Goal: Complete application form

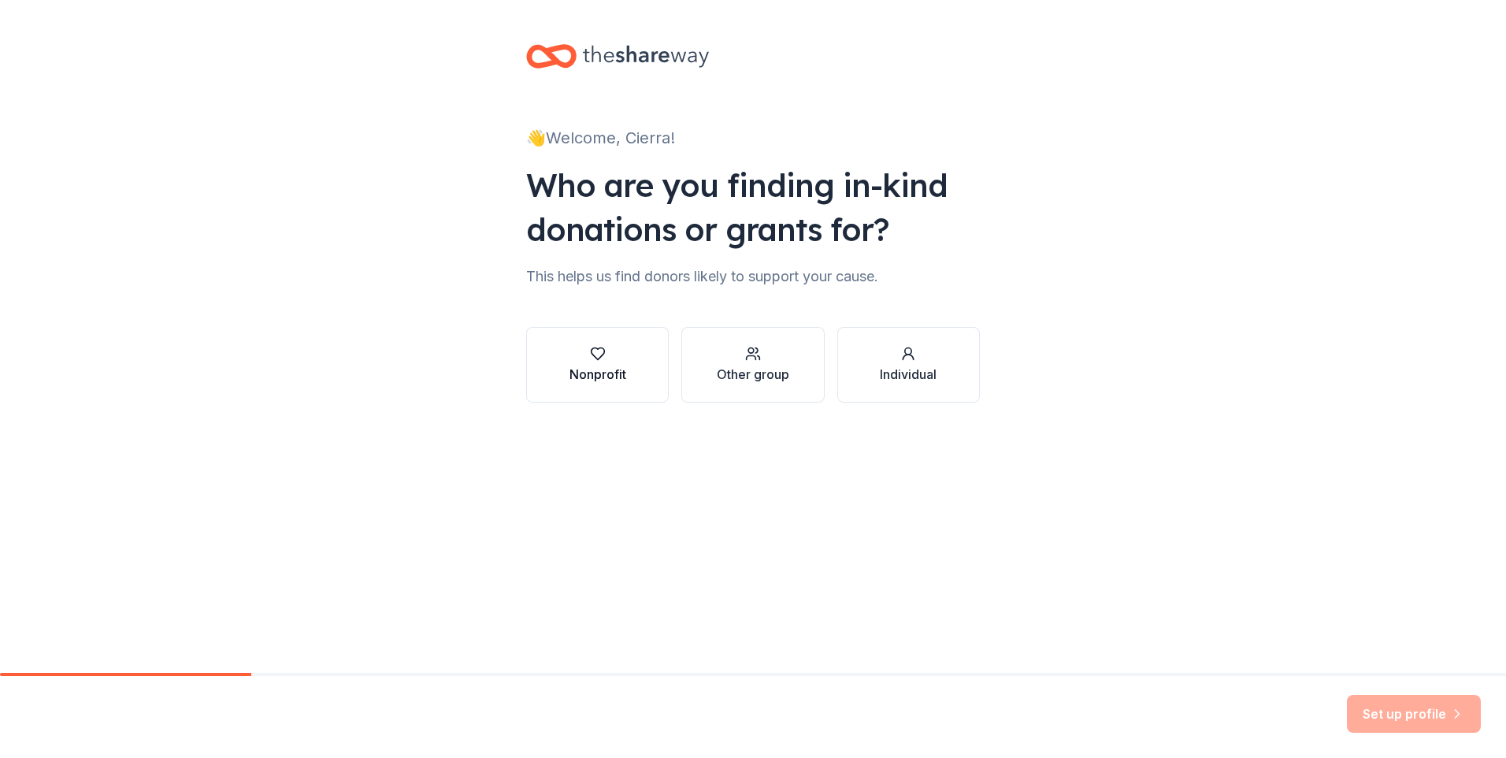
click at [614, 364] on div "Nonprofit" at bounding box center [597, 365] width 57 height 38
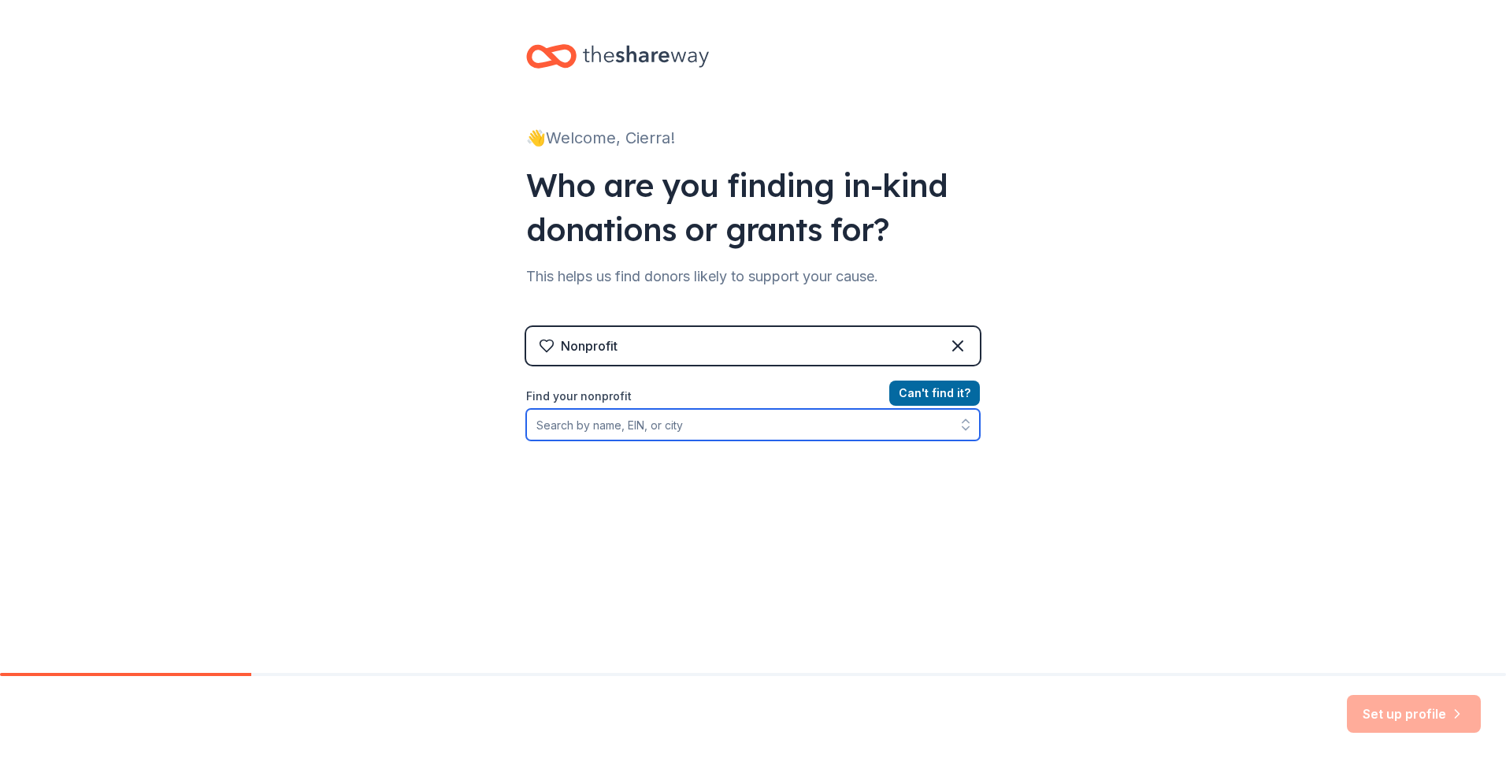
click at [818, 431] on input "Find your nonprofit" at bounding box center [753, 425] width 454 height 32
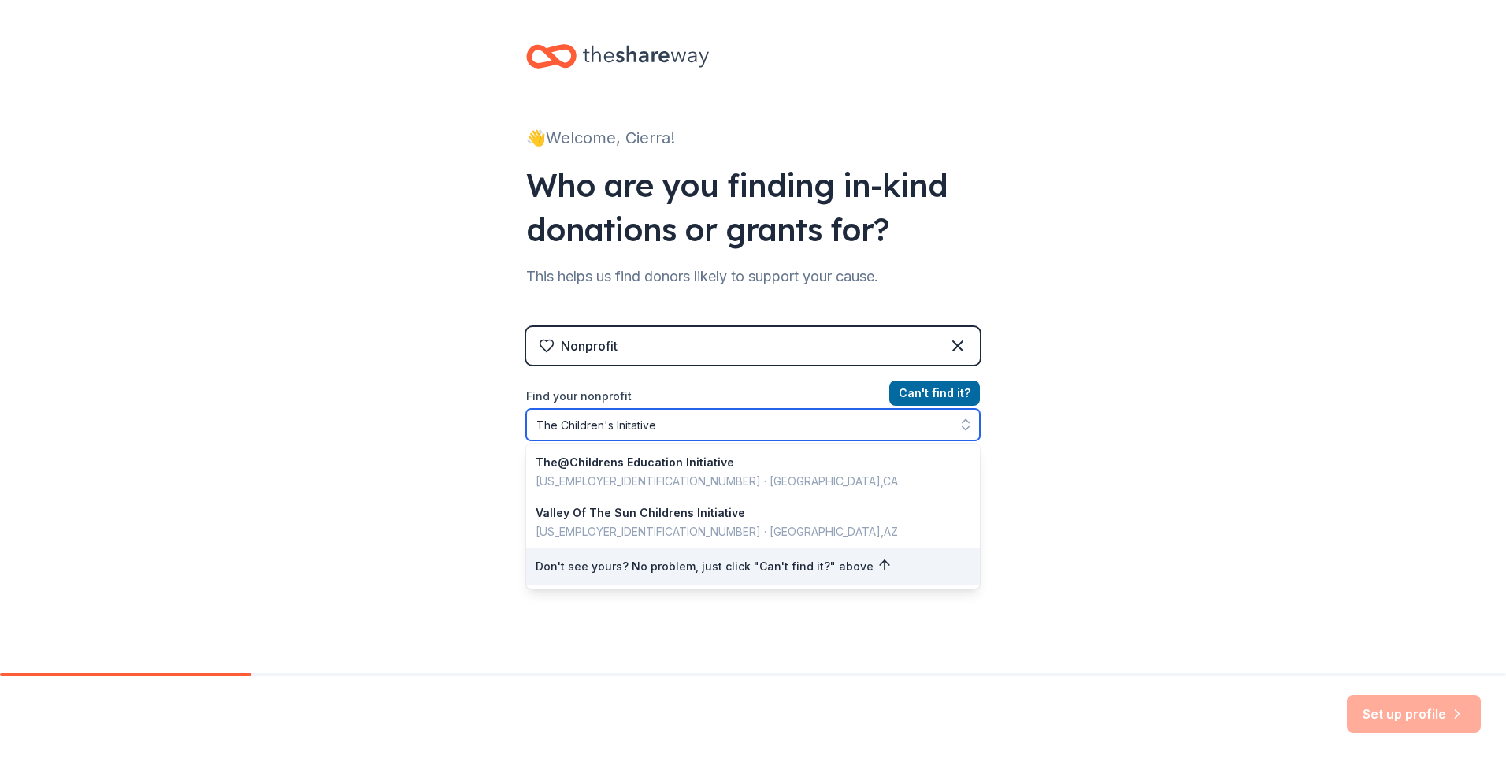
click at [623, 426] on input "The Children's Initative" at bounding box center [753, 425] width 454 height 32
type input "The Children's Initiative"
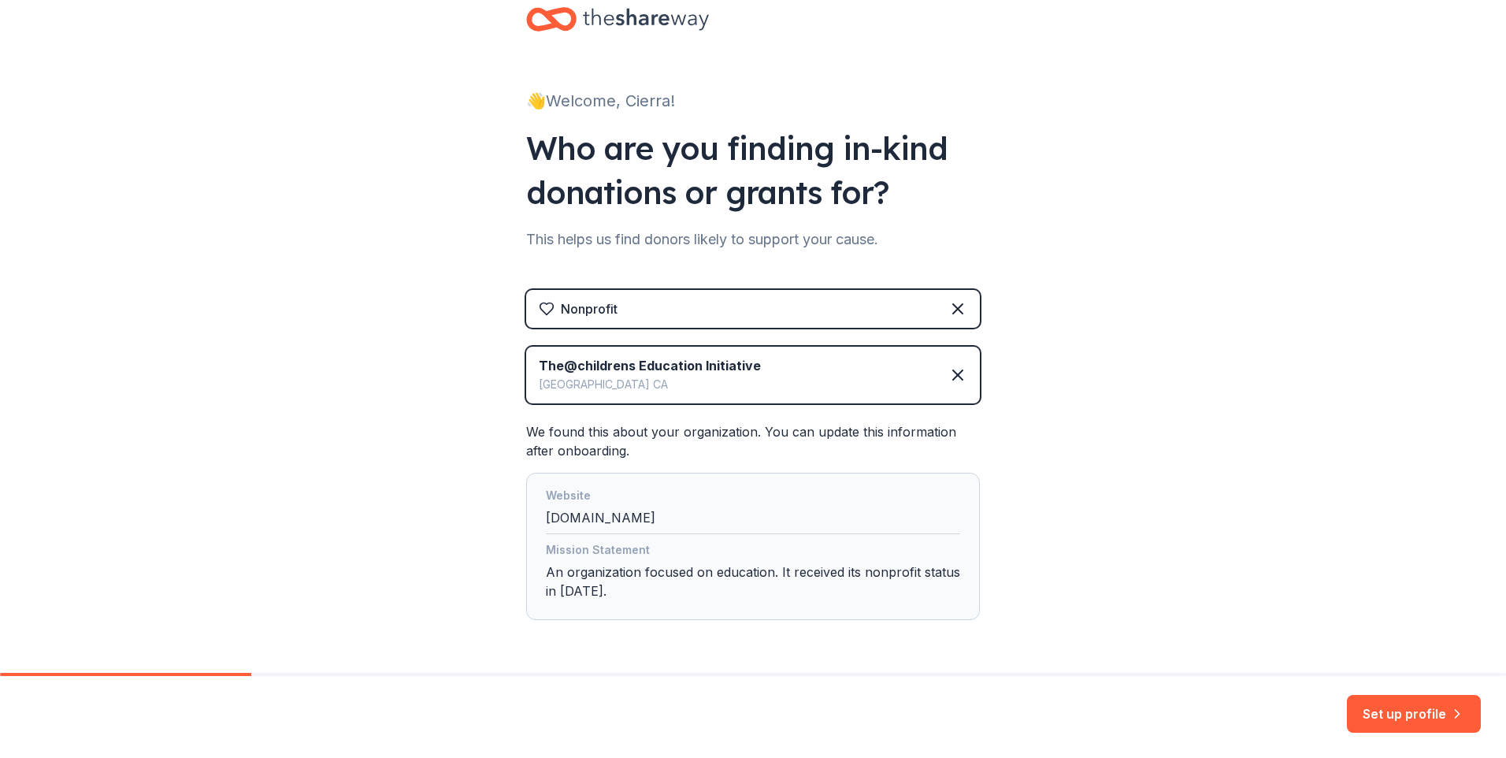
scroll to position [91, 0]
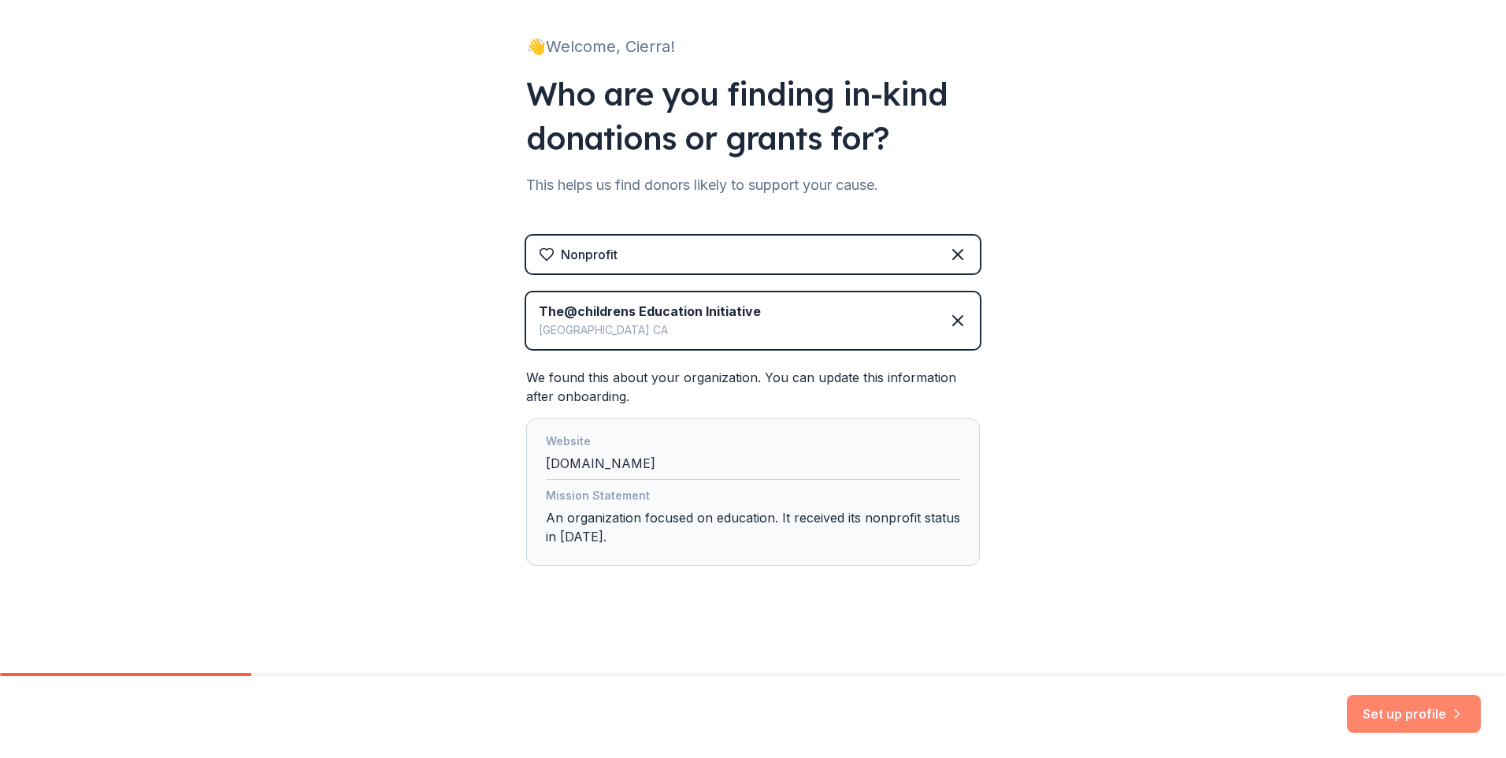
click at [1437, 703] on button "Set up profile" at bounding box center [1414, 714] width 134 height 38
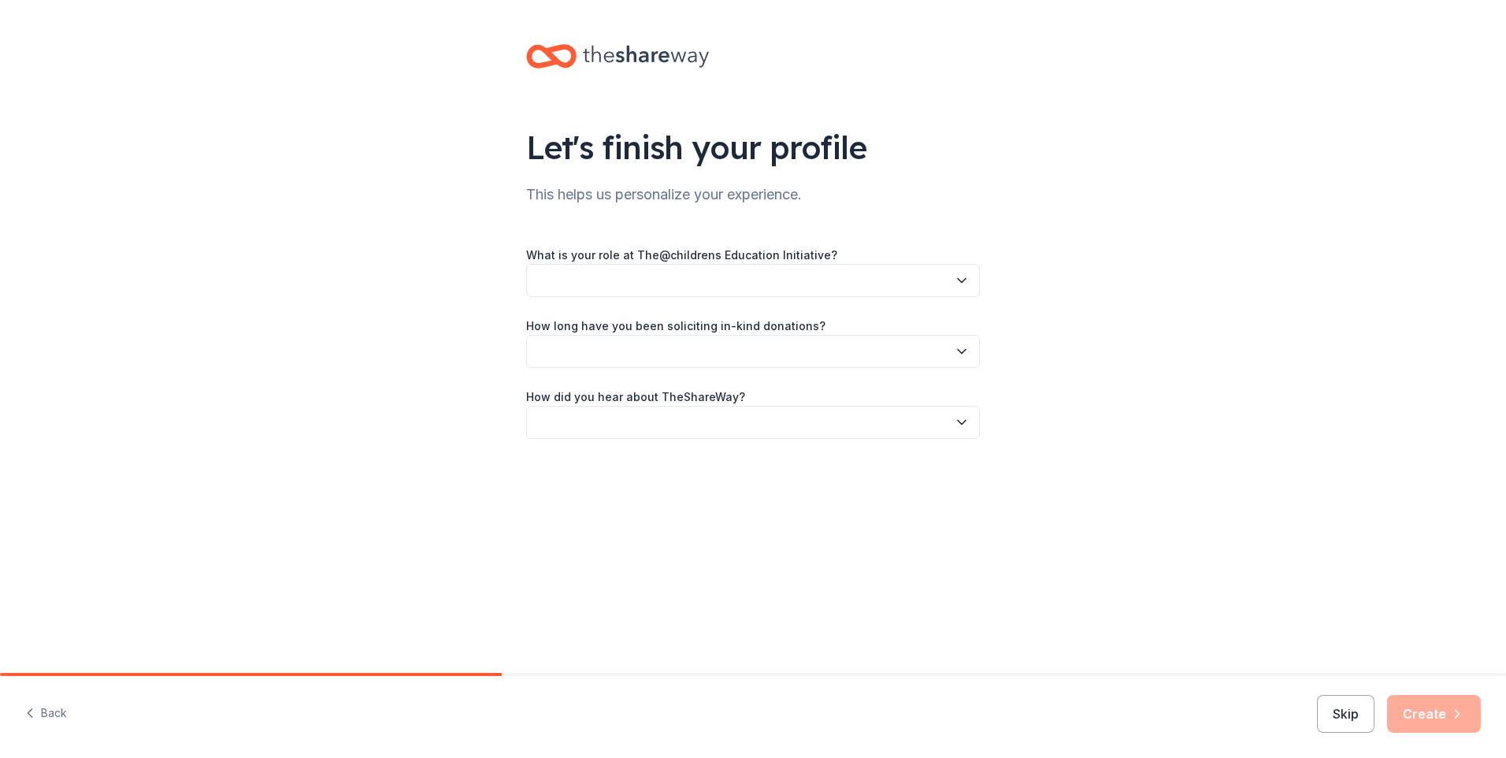
click at [684, 258] on label "What is your role at The@childrens Education Initiative?" at bounding box center [681, 255] width 311 height 16
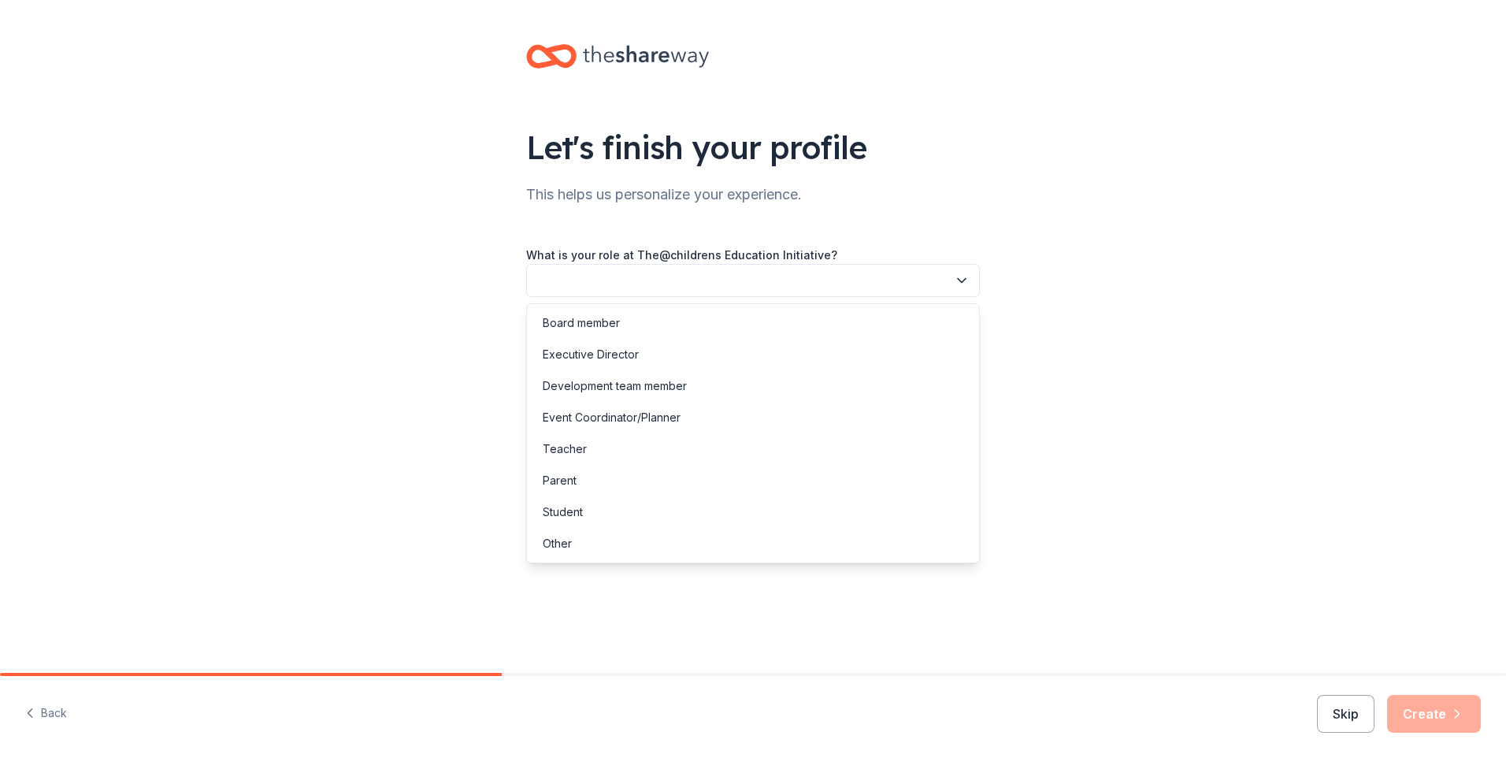
click at [678, 268] on button "button" at bounding box center [753, 280] width 454 height 33
click at [562, 529] on div "Other" at bounding box center [753, 544] width 446 height 32
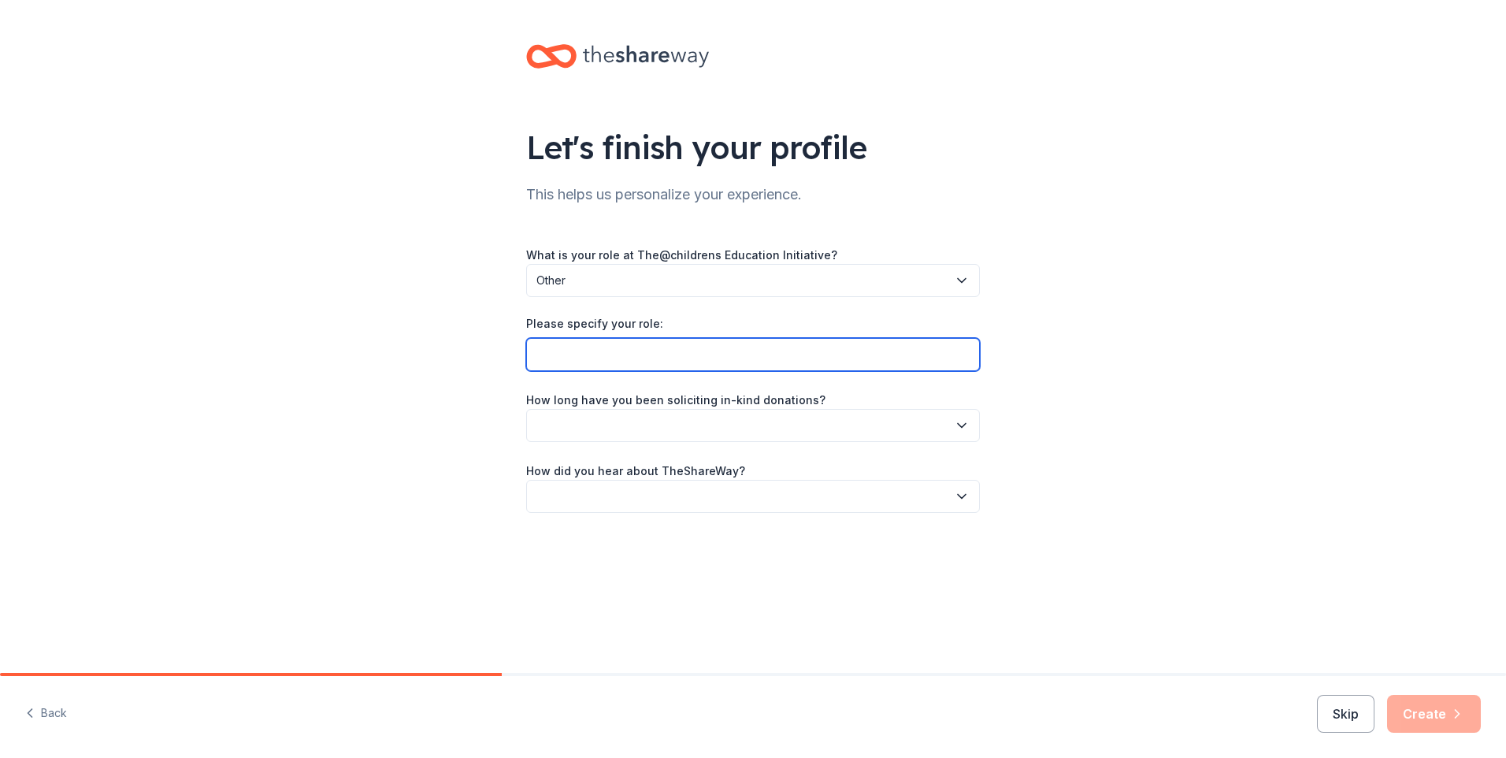
click at [669, 354] on input "Please specify your role:" at bounding box center [753, 354] width 454 height 33
drag, startPoint x: 637, startPoint y: 292, endPoint x: 636, endPoint y: 280, distance: 12.6
click at [636, 285] on button "Other" at bounding box center [753, 280] width 454 height 33
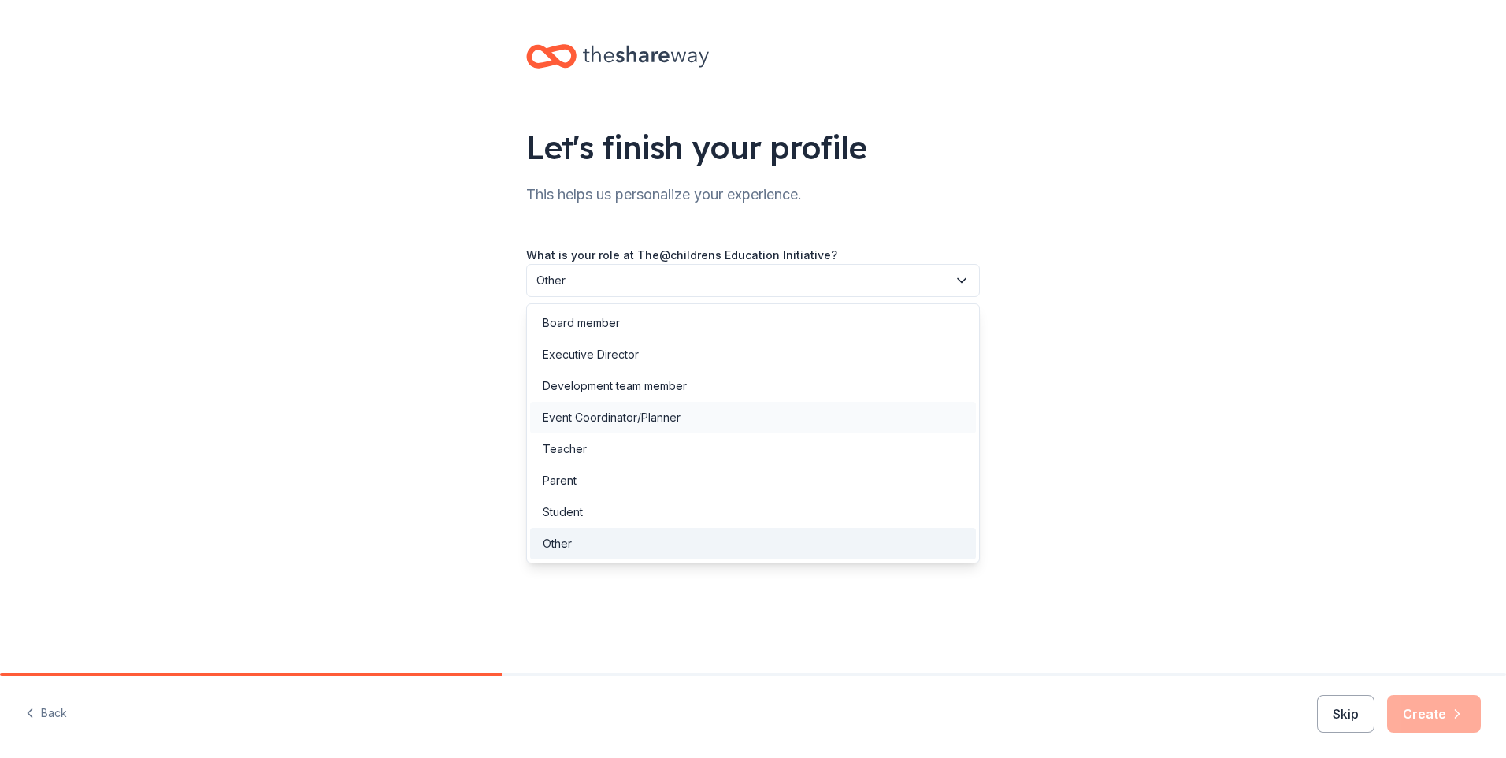
click at [621, 406] on div "Event Coordinator/Planner" at bounding box center [753, 418] width 446 height 32
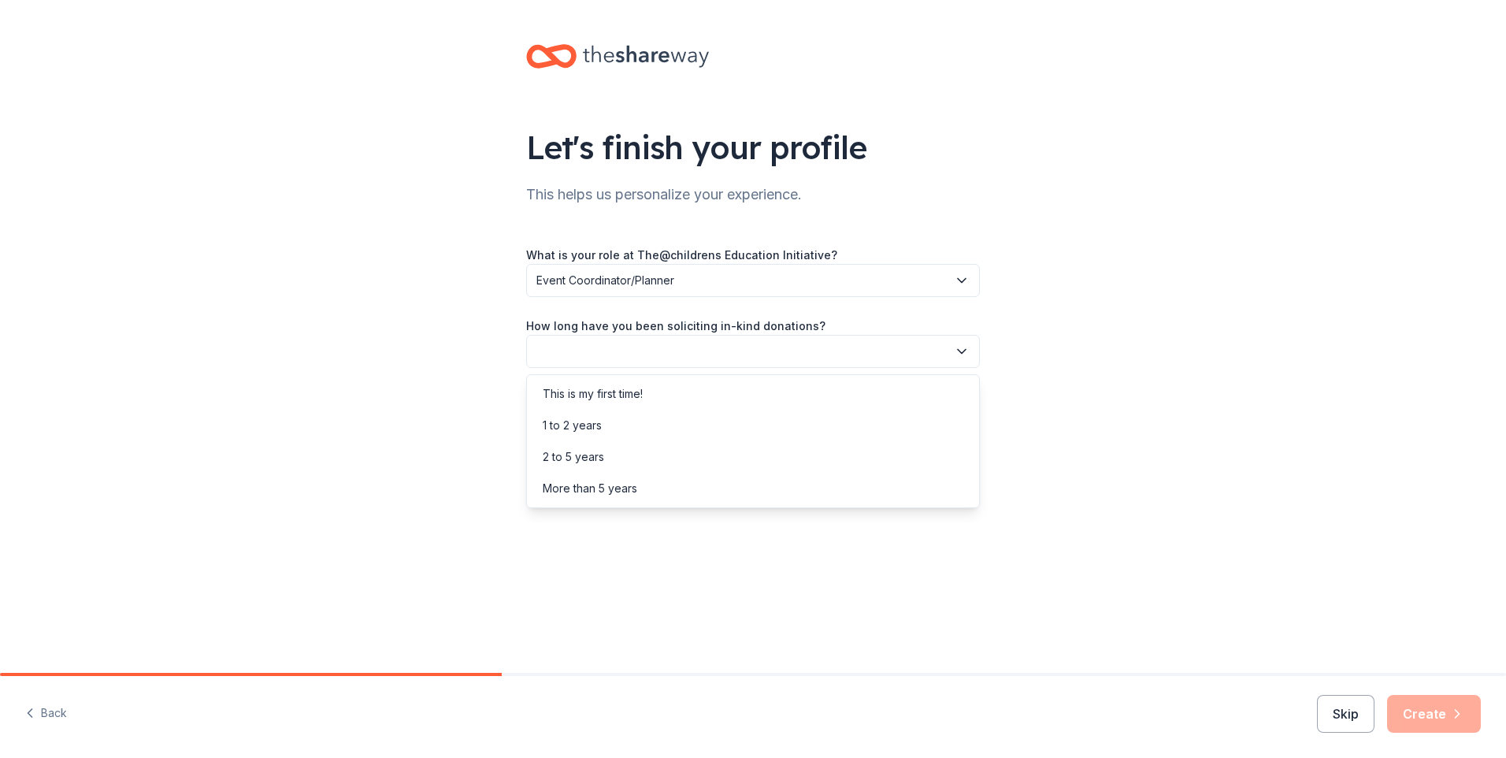
click at [632, 365] on button "button" at bounding box center [753, 351] width 454 height 33
click at [634, 456] on div "2 to 5 years" at bounding box center [753, 457] width 446 height 32
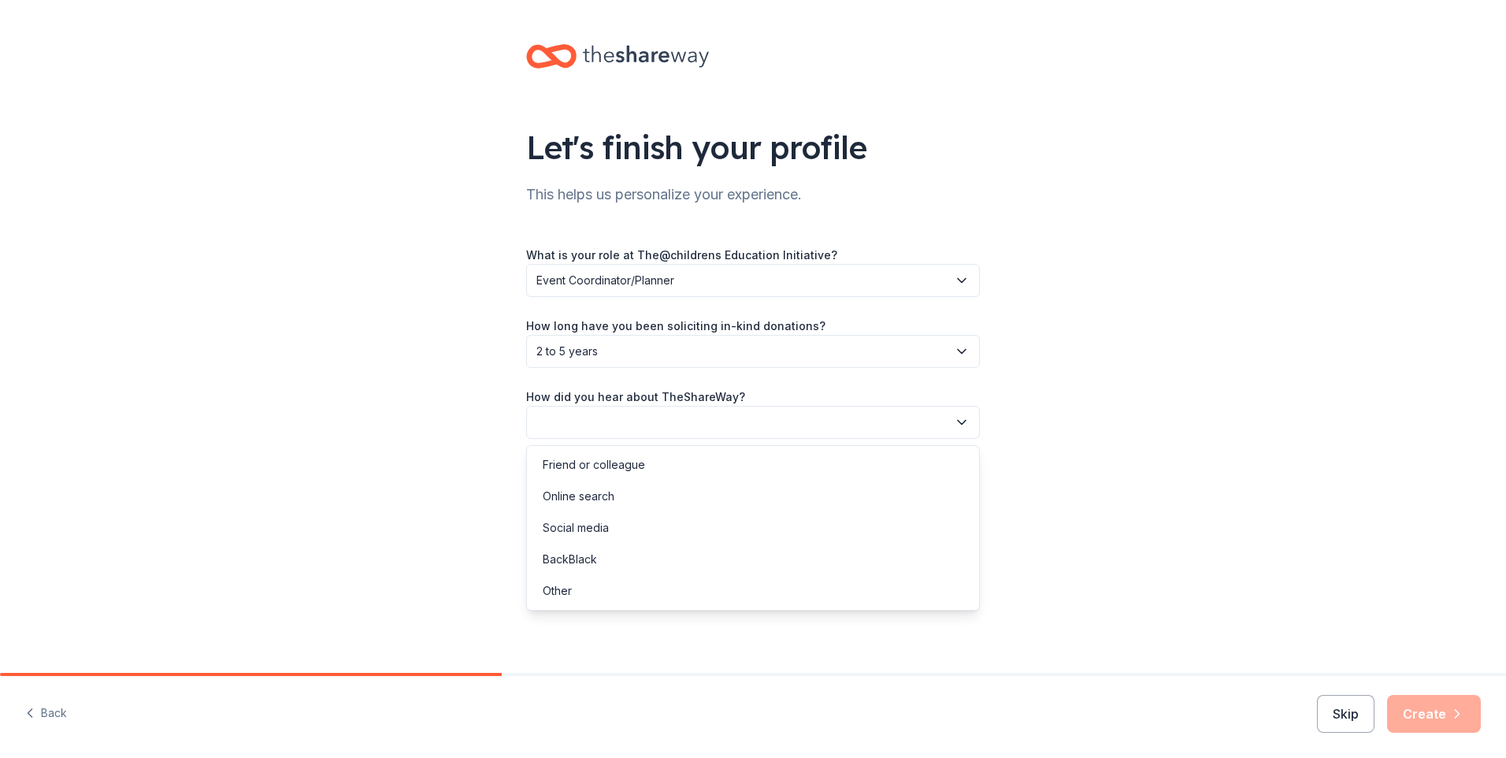
click at [641, 430] on button "button" at bounding box center [753, 422] width 454 height 33
click at [616, 493] on div "Online search" at bounding box center [753, 496] width 446 height 32
click at [1422, 705] on button "Create" at bounding box center [1434, 714] width 94 height 38
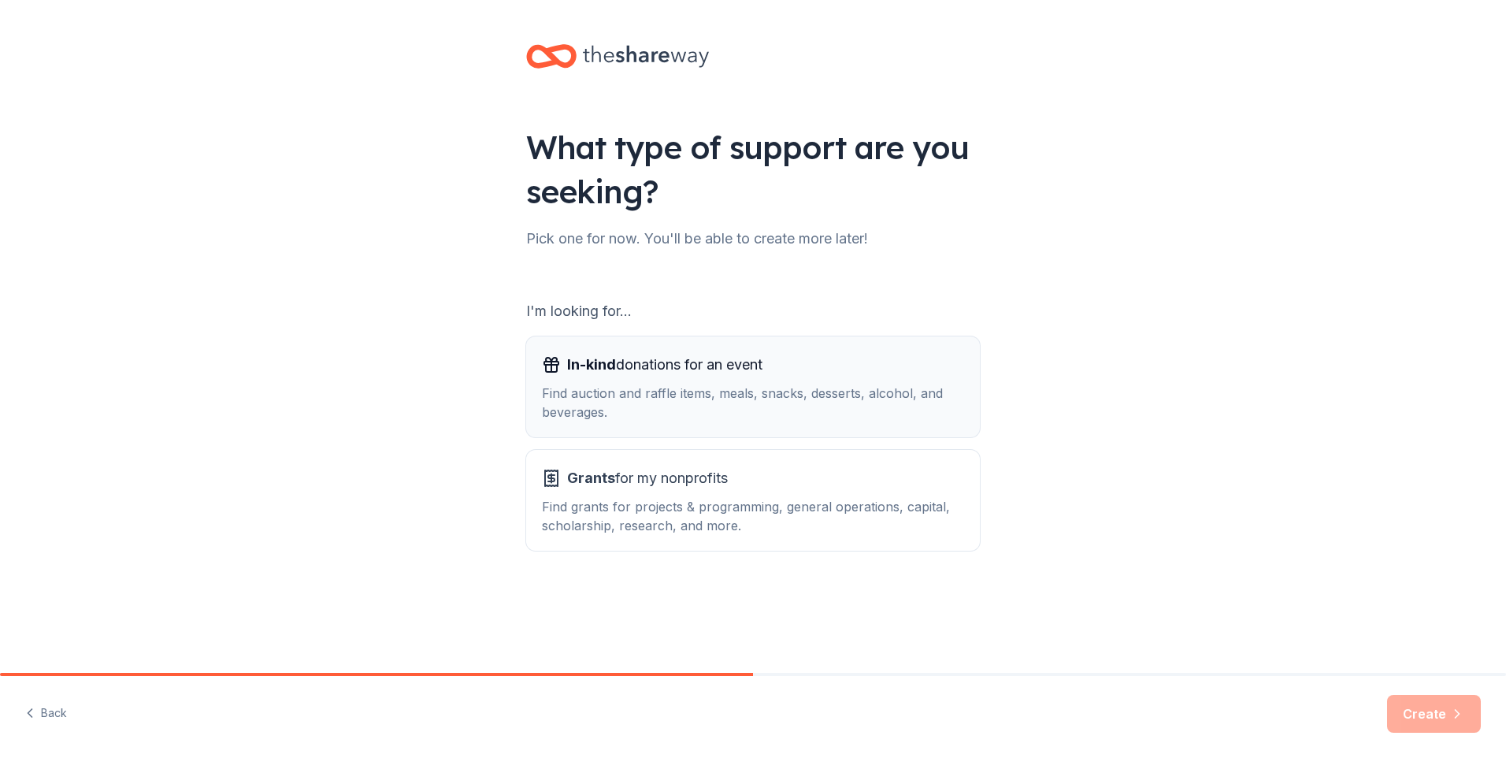
click at [599, 380] on div "In-kind donations for an event Find auction and raffle items, meals, snacks, de…" at bounding box center [753, 386] width 422 height 69
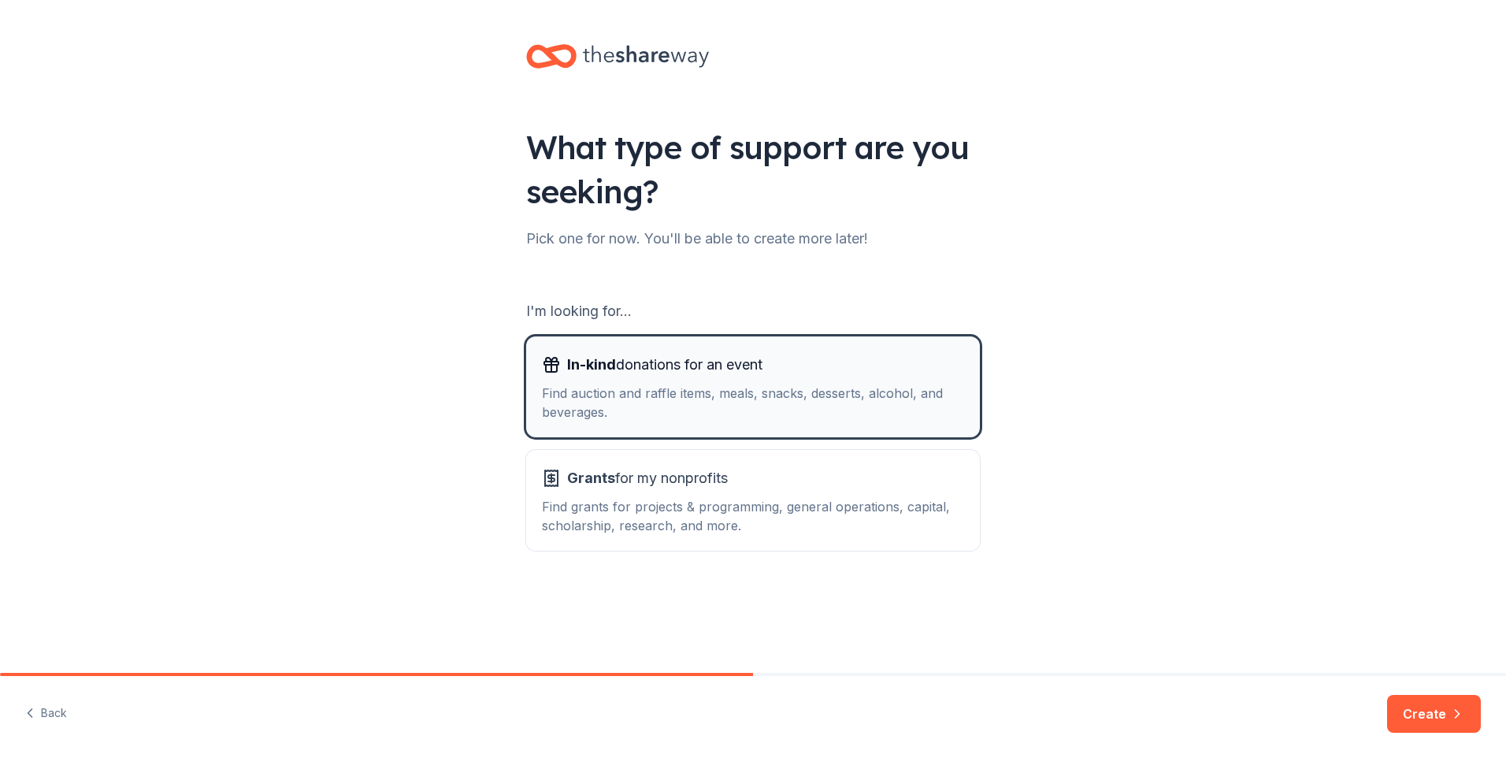
click at [955, 374] on div "In-kind donations for an event" at bounding box center [753, 364] width 422 height 25
click at [1423, 717] on button "Create" at bounding box center [1434, 714] width 94 height 38
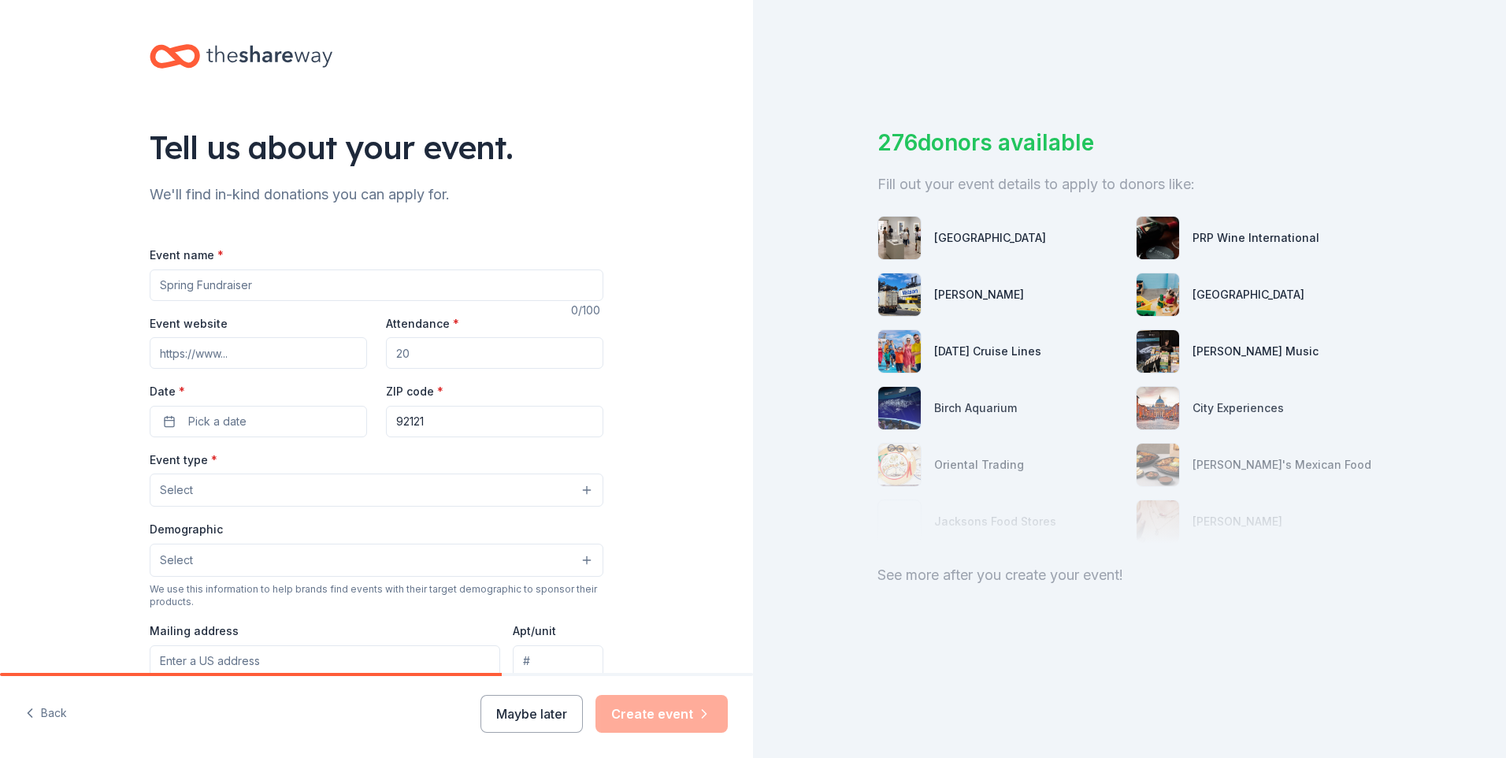
click at [470, 292] on input "Event name *" at bounding box center [377, 285] width 454 height 32
type input "Touching Minds Shaping Futures"
